Goal: Task Accomplishment & Management: Manage account settings

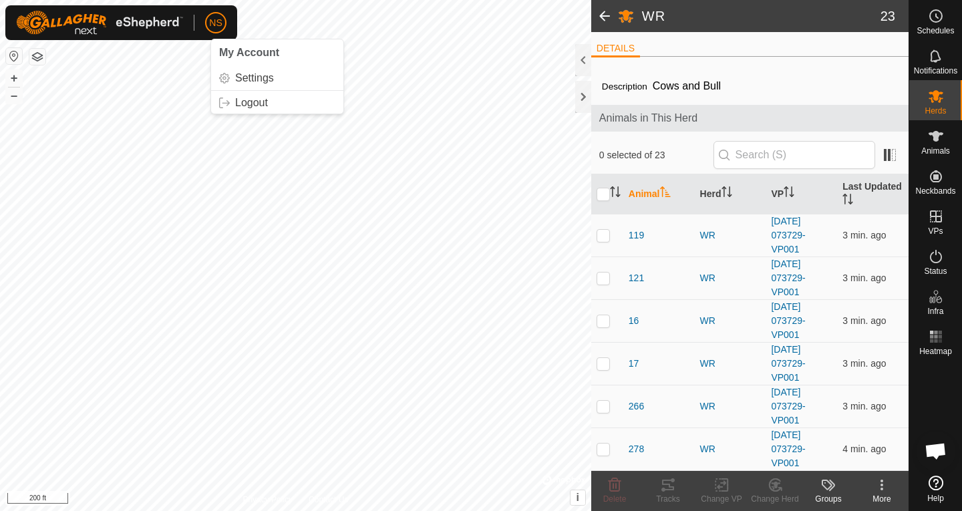
scroll to position [811, 0]
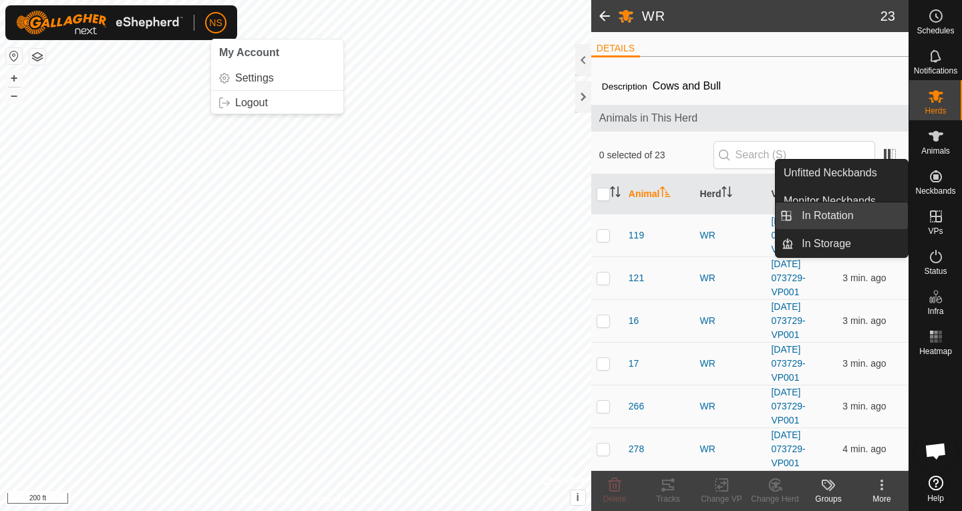
click at [860, 215] on link "In Rotation" at bounding box center [851, 215] width 114 height 27
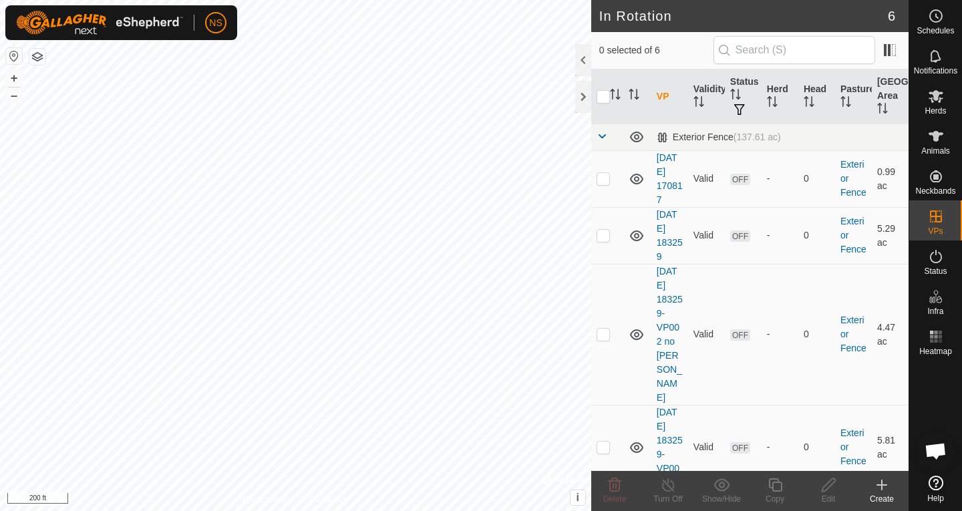
click at [878, 490] on icon at bounding box center [882, 485] width 16 height 16
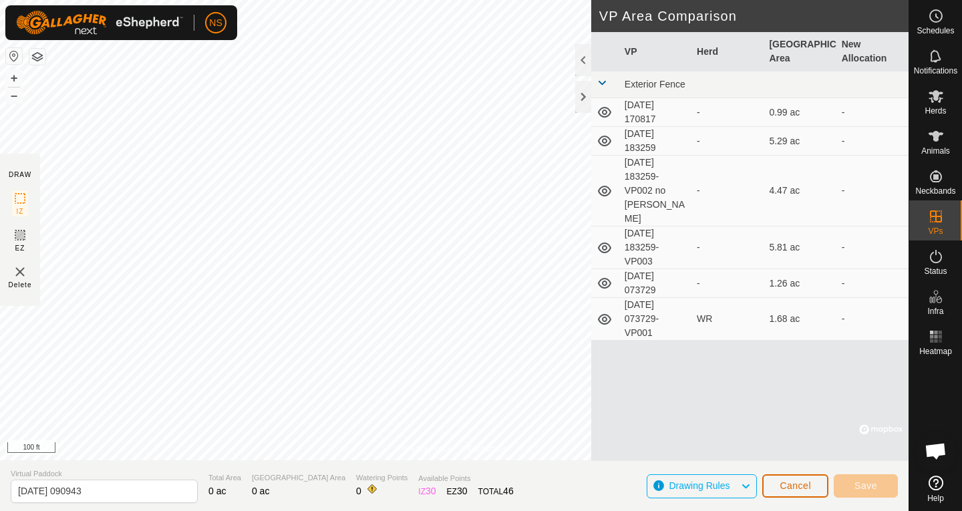
click at [781, 489] on span "Cancel" at bounding box center [795, 485] width 31 height 11
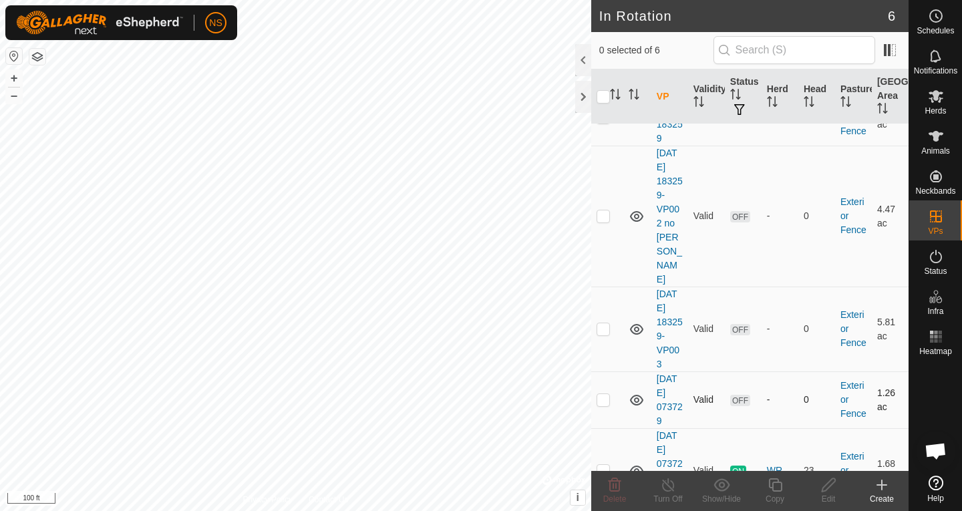
scroll to position [119, 0]
click at [606, 464] on p-checkbox at bounding box center [603, 469] width 13 height 11
checkbox input "true"
click at [774, 490] on icon at bounding box center [774, 484] width 13 height 13
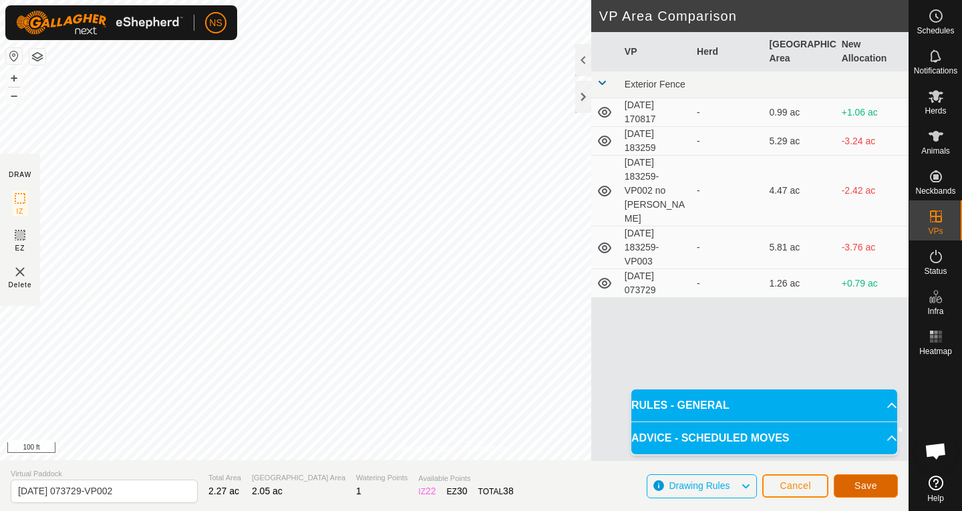
click at [854, 483] on button "Save" at bounding box center [866, 485] width 64 height 23
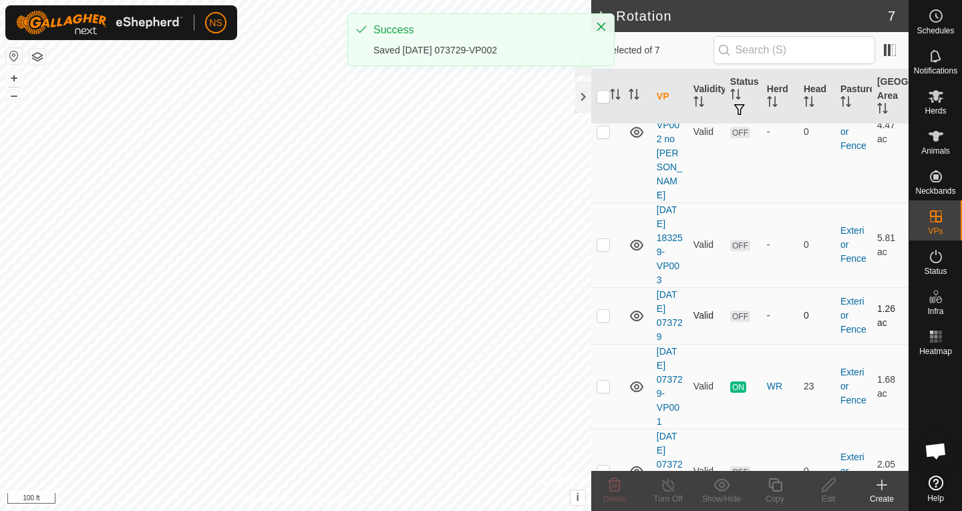
scroll to position [204, 0]
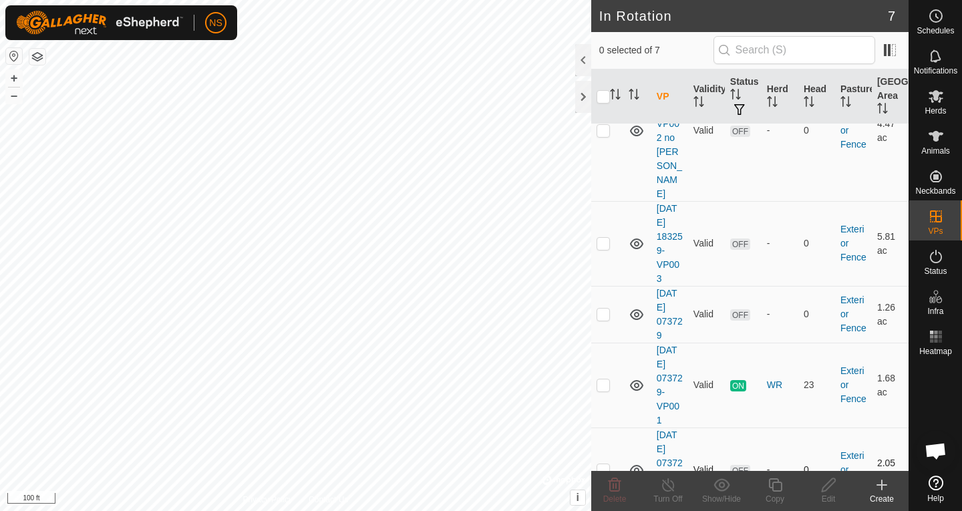
click at [603, 464] on p-checkbox at bounding box center [603, 469] width 13 height 11
click at [598, 464] on p-checkbox at bounding box center [603, 469] width 13 height 11
checkbox input "true"
click at [822, 488] on icon at bounding box center [828, 485] width 17 height 16
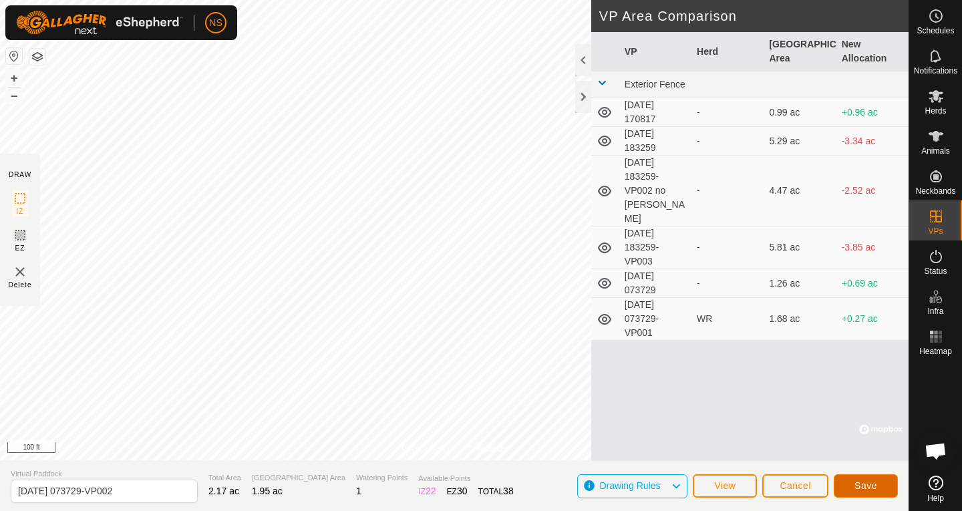
click at [848, 482] on button "Save" at bounding box center [866, 485] width 64 height 23
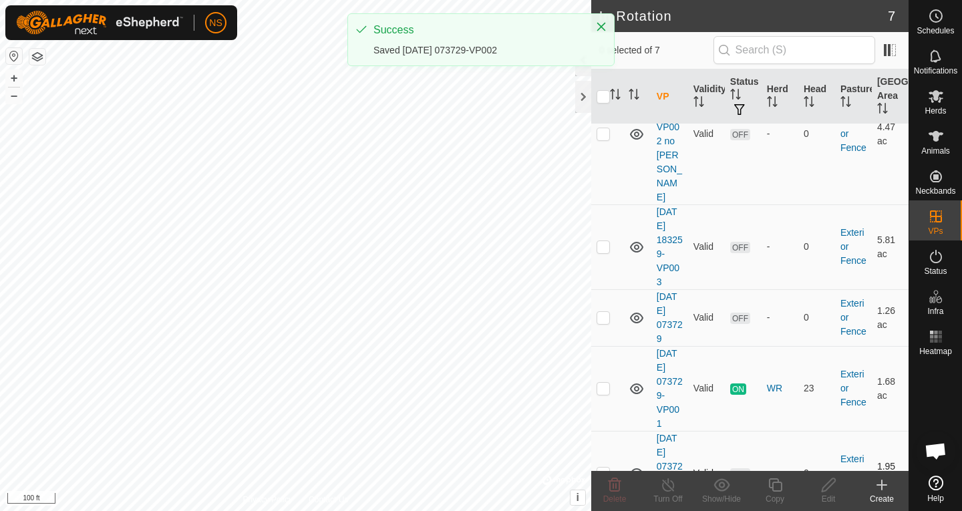
scroll to position [204, 0]
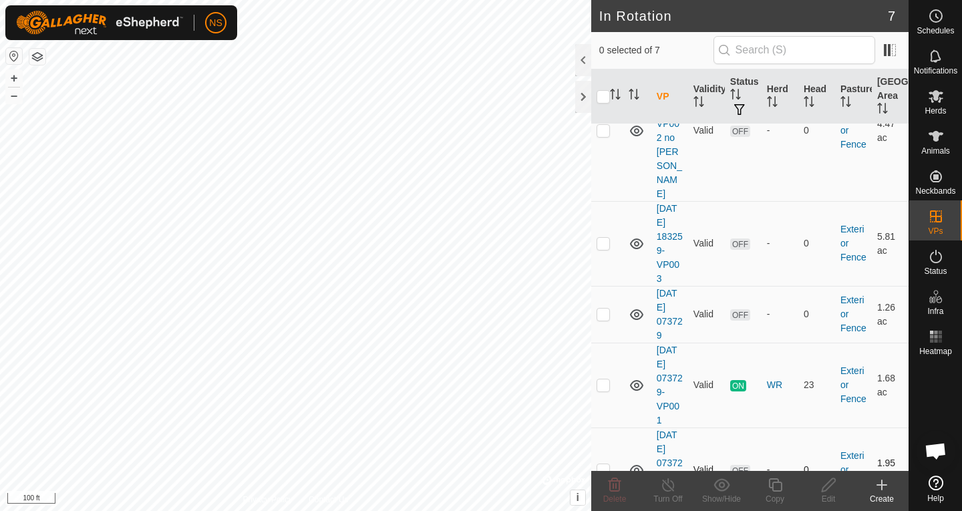
click at [607, 464] on p-checkbox at bounding box center [603, 469] width 13 height 11
checkbox input "true"
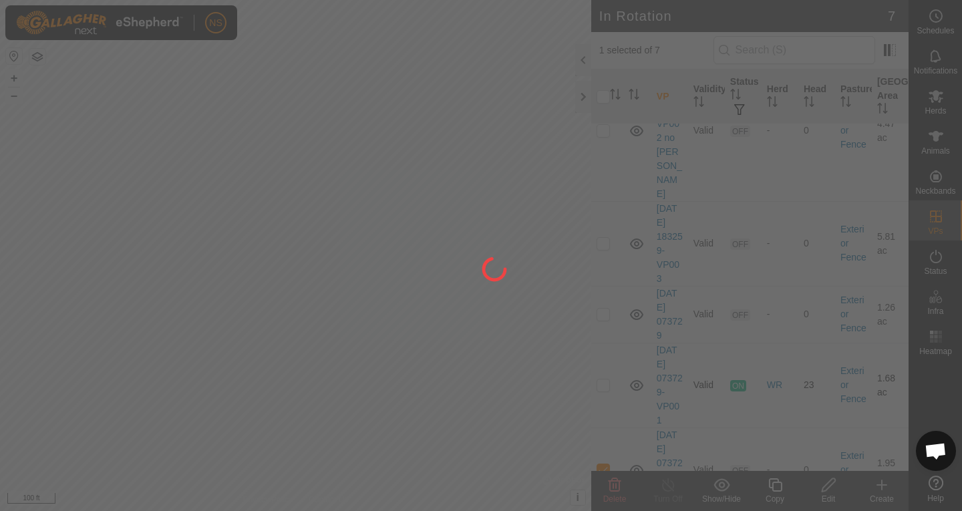
scroll to position [0, 0]
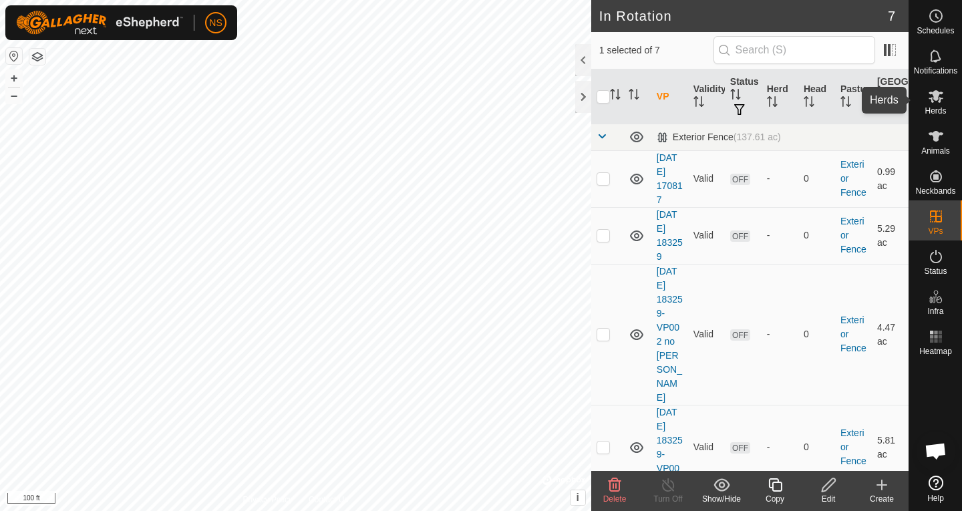
click at [939, 108] on span "Herds" at bounding box center [935, 111] width 21 height 8
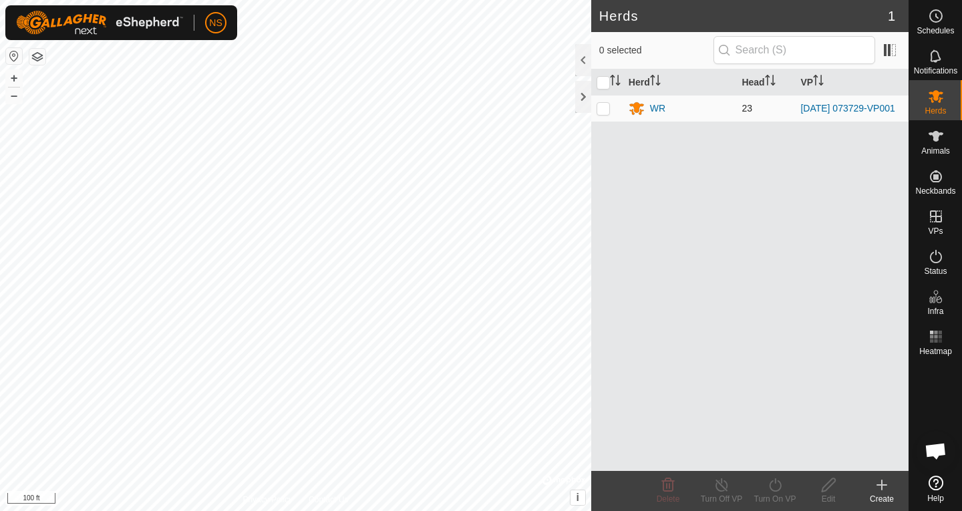
click at [609, 110] on p-checkbox at bounding box center [603, 108] width 13 height 11
checkbox input "true"
click at [663, 110] on div "WR" at bounding box center [657, 109] width 15 height 14
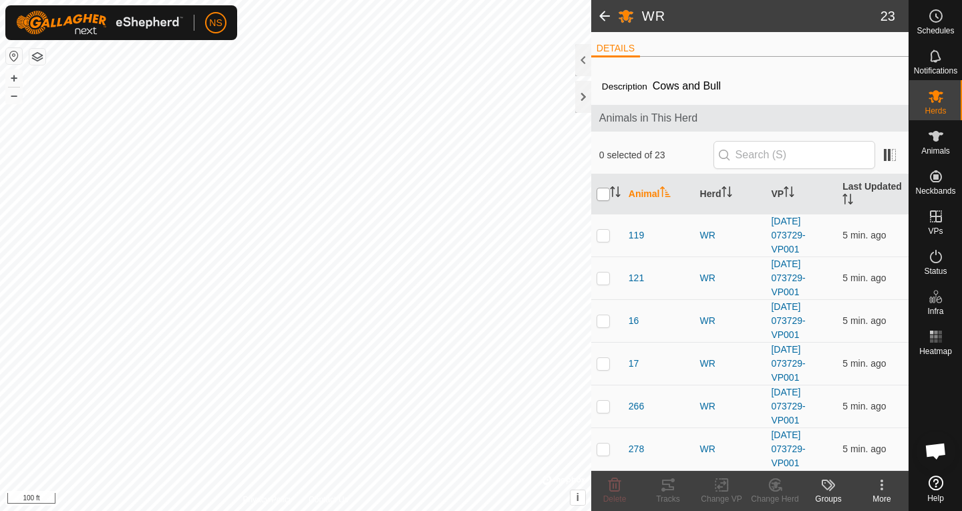
click at [602, 192] on input "checkbox" at bounding box center [603, 194] width 13 height 13
checkbox input "true"
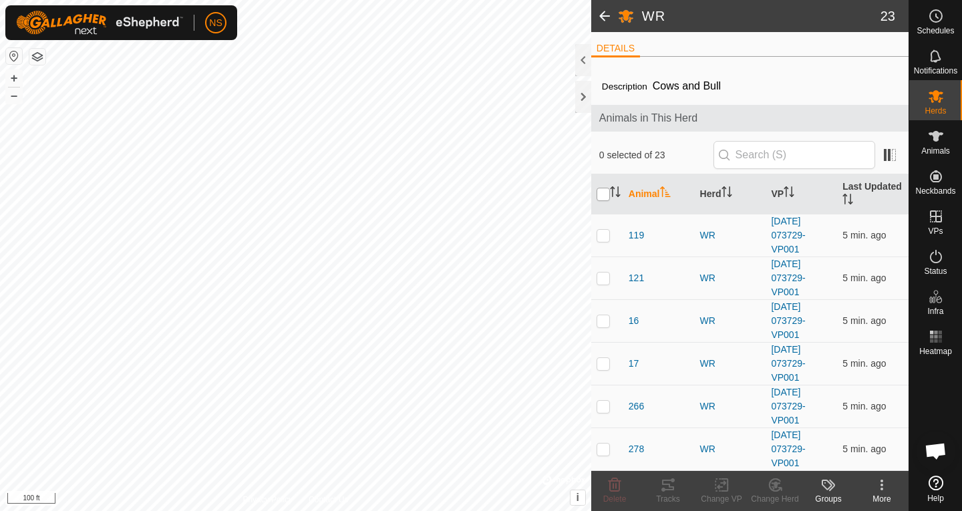
checkbox input "true"
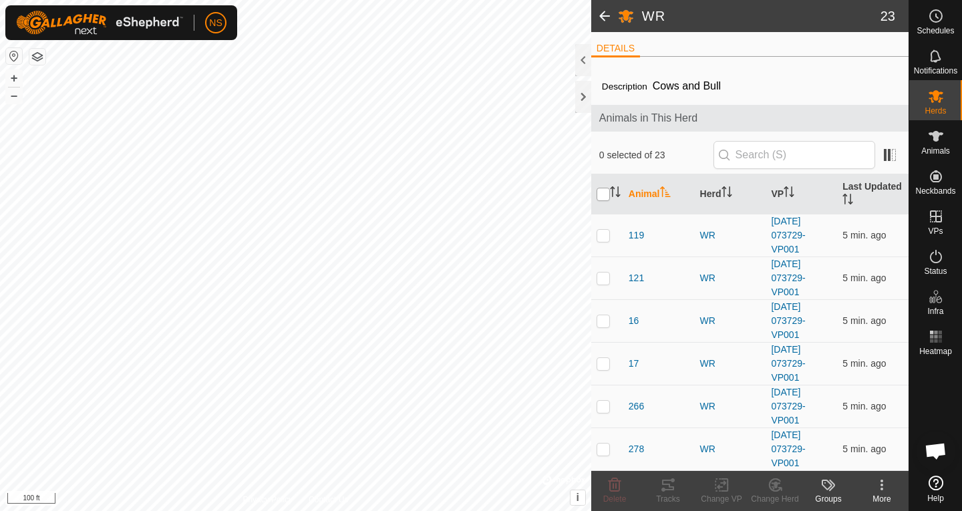
checkbox input "true"
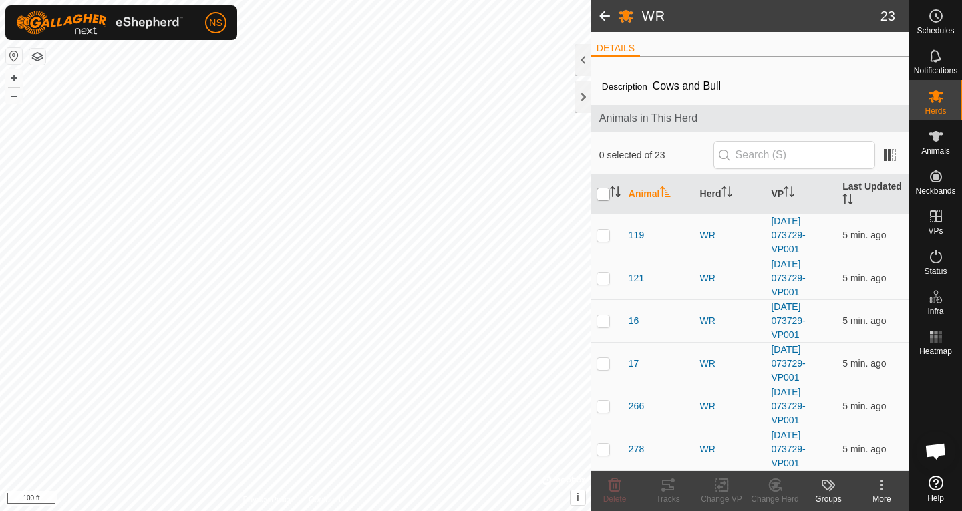
checkbox input "true"
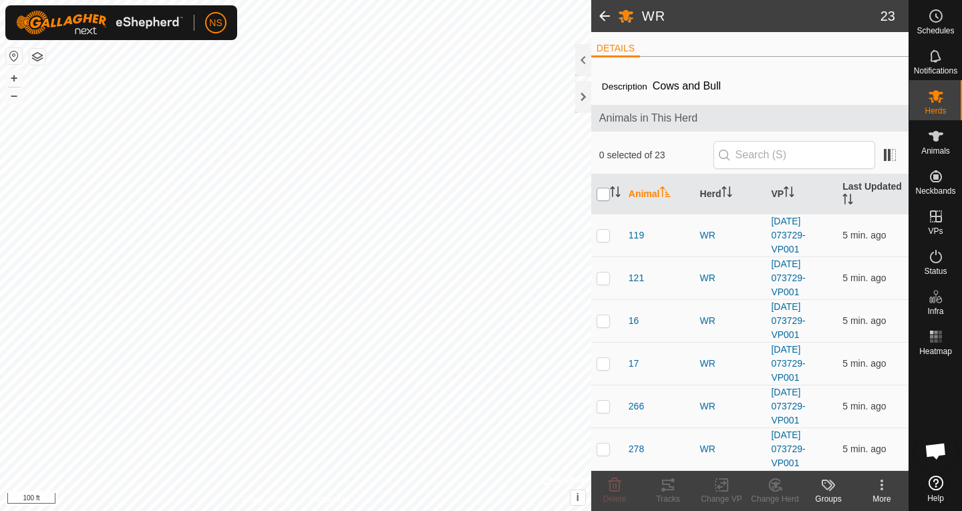
checkbox input "true"
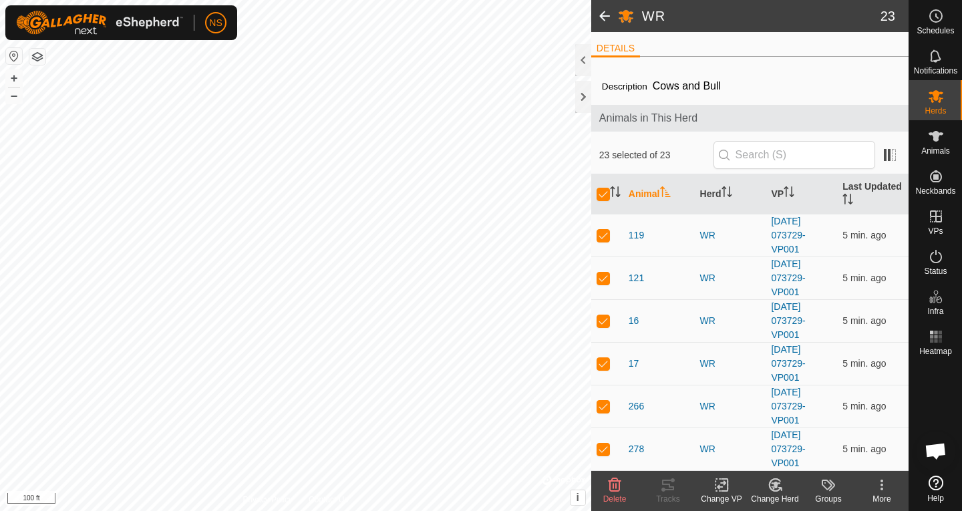
click at [726, 487] on icon at bounding box center [722, 485] width 17 height 16
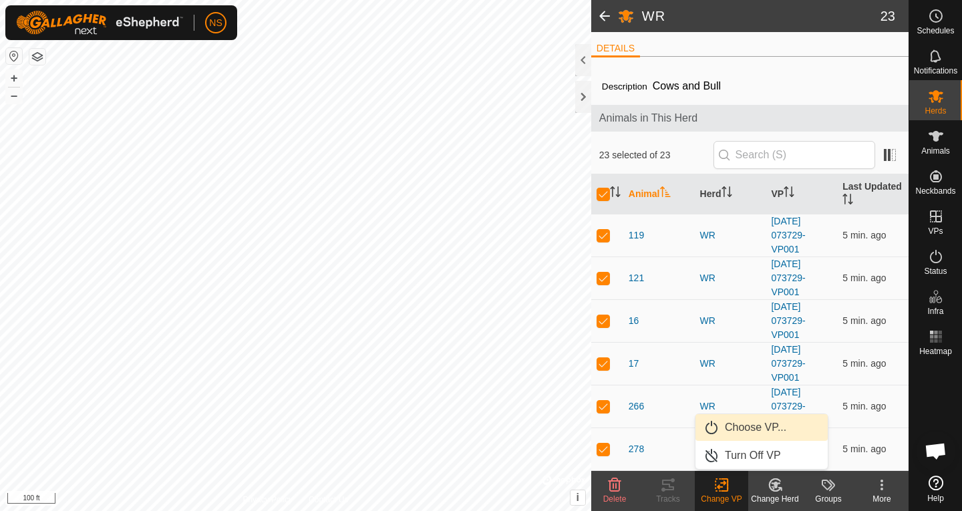
click at [743, 433] on link "Choose VP..." at bounding box center [761, 427] width 132 height 27
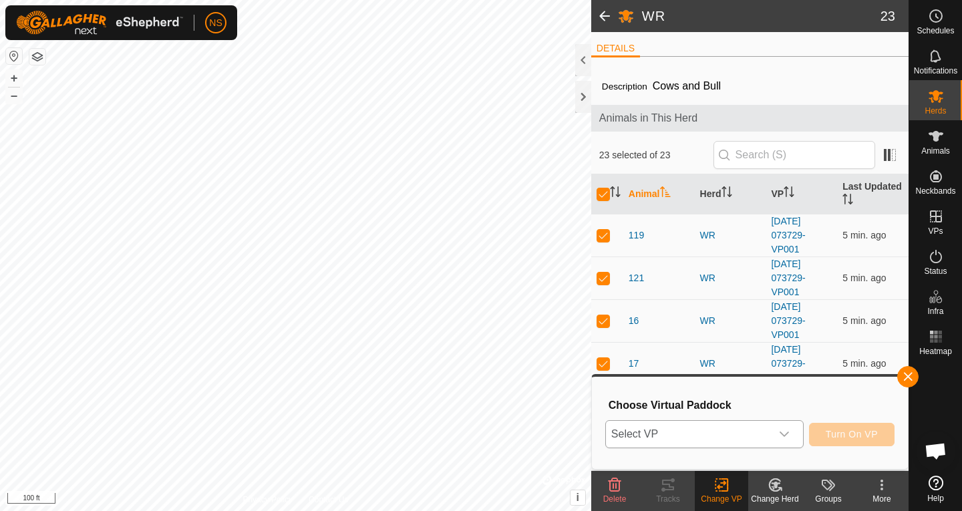
click at [791, 435] on div "dropdown trigger" at bounding box center [784, 434] width 27 height 27
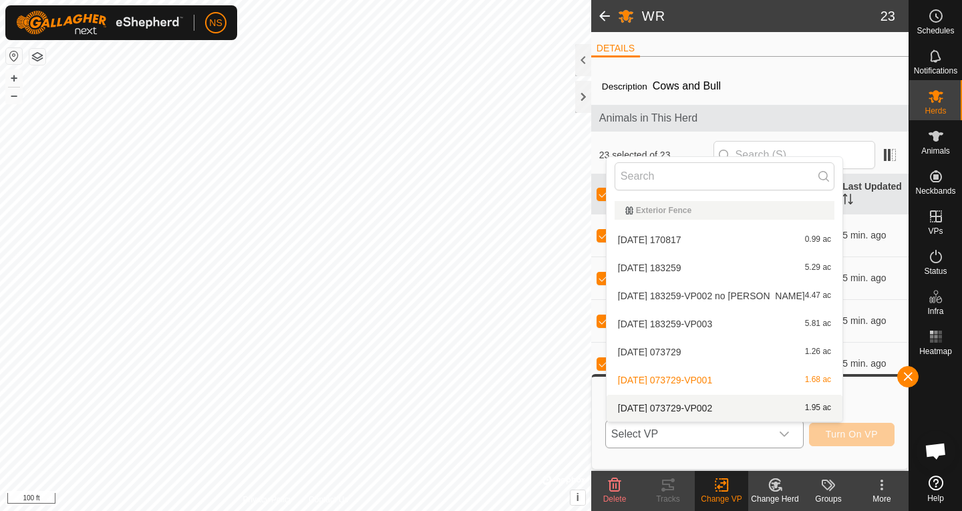
click at [740, 408] on li "[DATE] 073729-VP002 1.95 ac" at bounding box center [725, 408] width 236 height 27
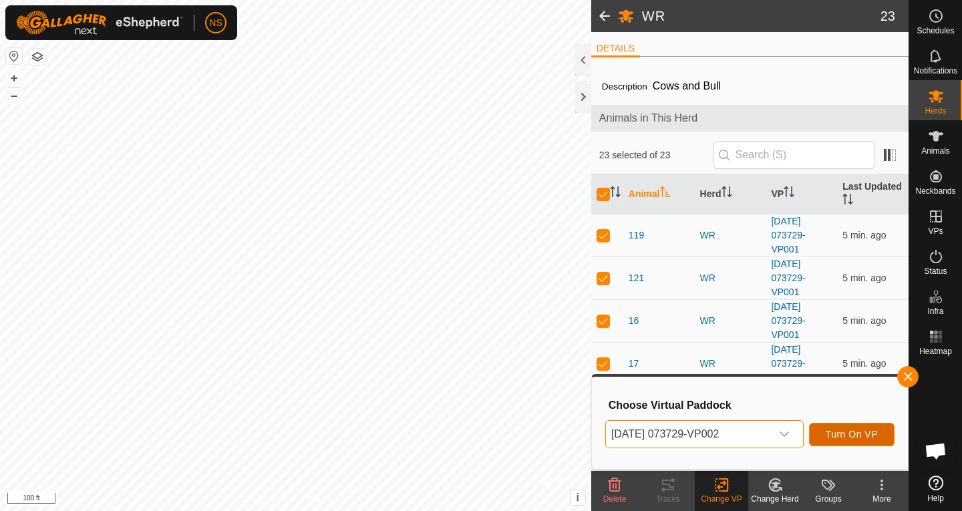
click at [846, 438] on span "Turn On VP" at bounding box center [852, 434] width 52 height 11
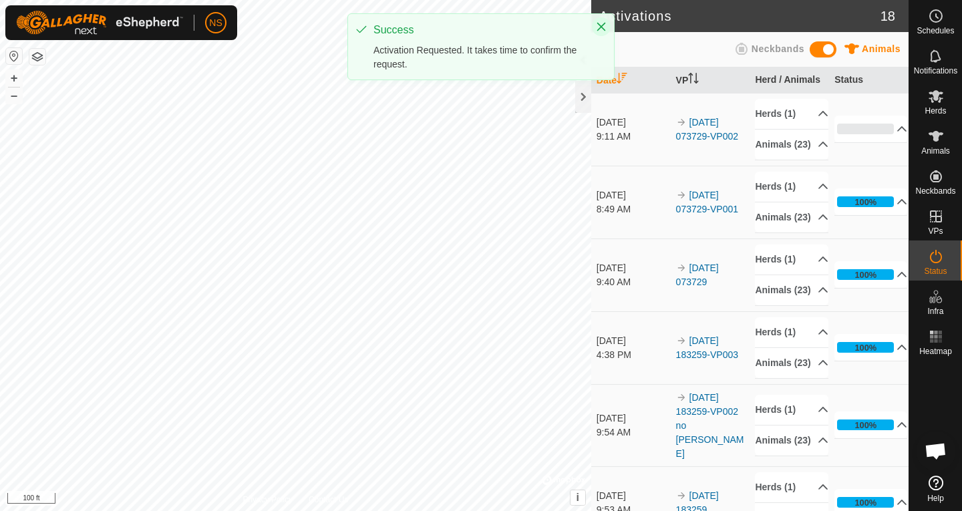
click at [600, 31] on icon "Close" at bounding box center [601, 26] width 11 height 11
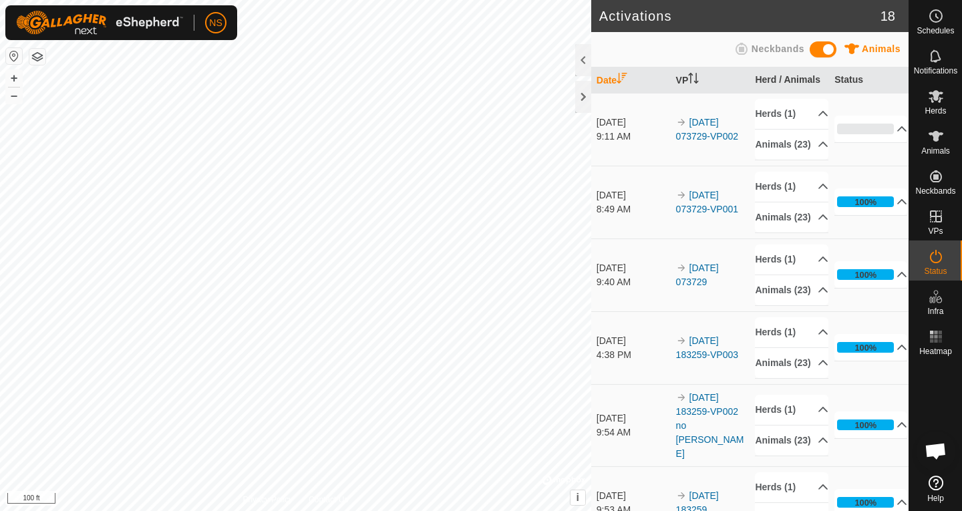
click at [945, 386] on div at bounding box center [935, 416] width 53 height 110
